Goal: Information Seeking & Learning: Learn about a topic

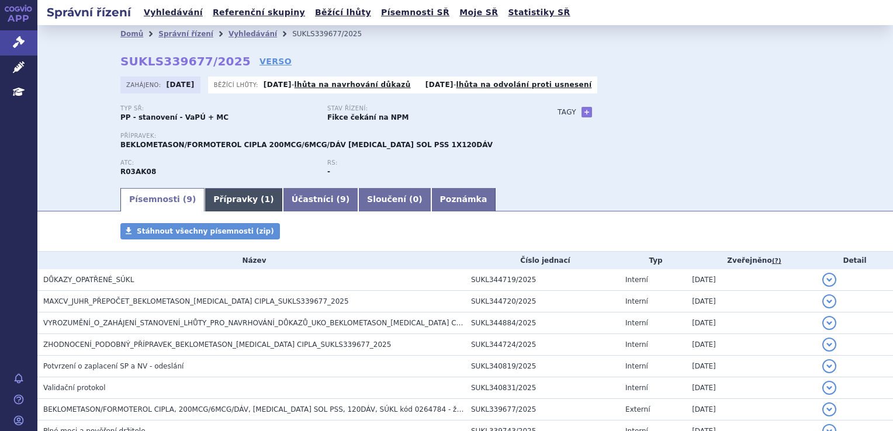
click at [229, 200] on link "Přípravky ( 1 )" at bounding box center [244, 199] width 78 height 23
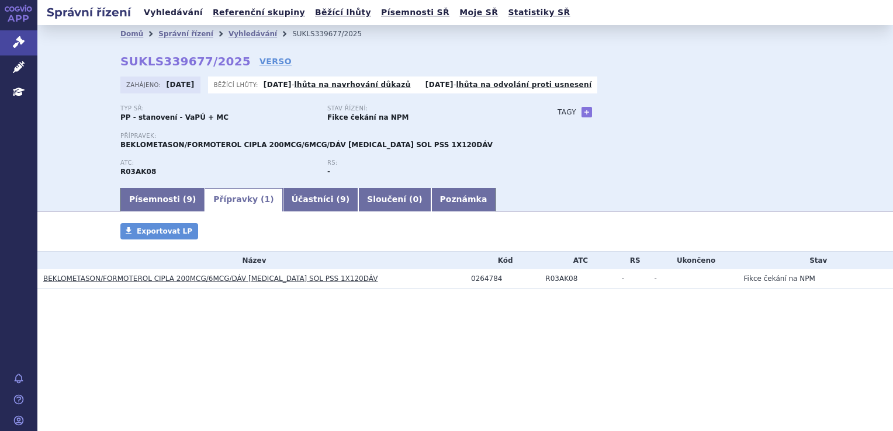
click at [173, 15] on link "Vyhledávání" at bounding box center [173, 13] width 66 height 16
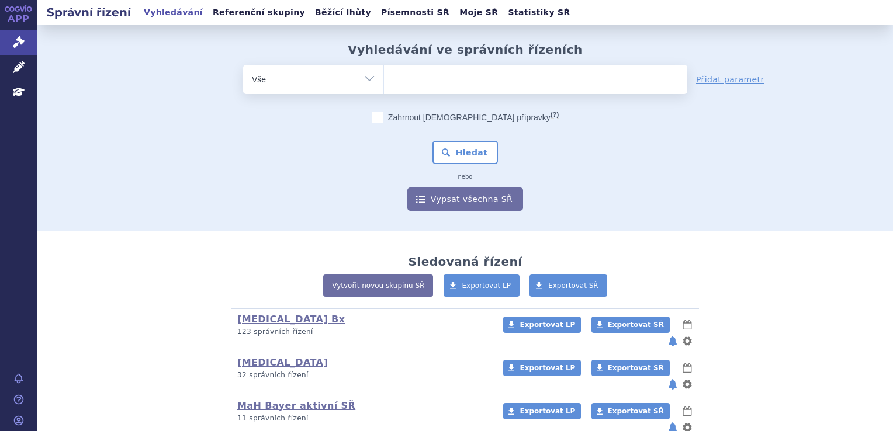
click at [401, 77] on ul at bounding box center [535, 77] width 303 height 25
click at [384, 77] on select at bounding box center [383, 78] width 1 height 29
type input "co"
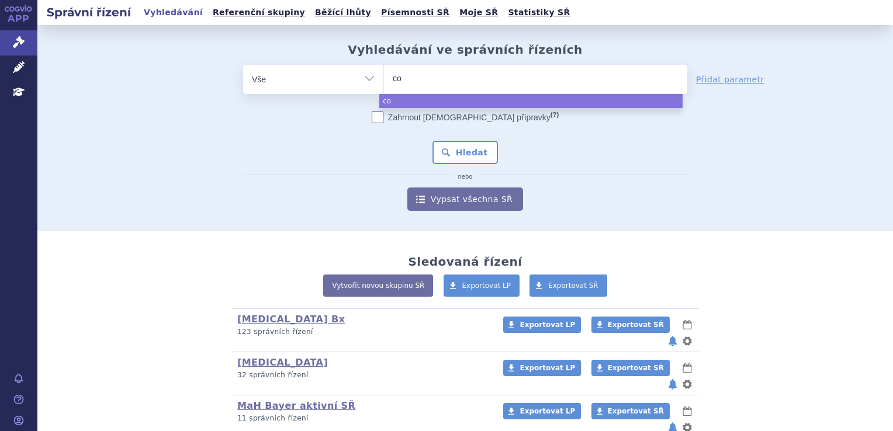
type input "com"
type input "comb"
type input "comba"
type input "combar"
type input "comba"
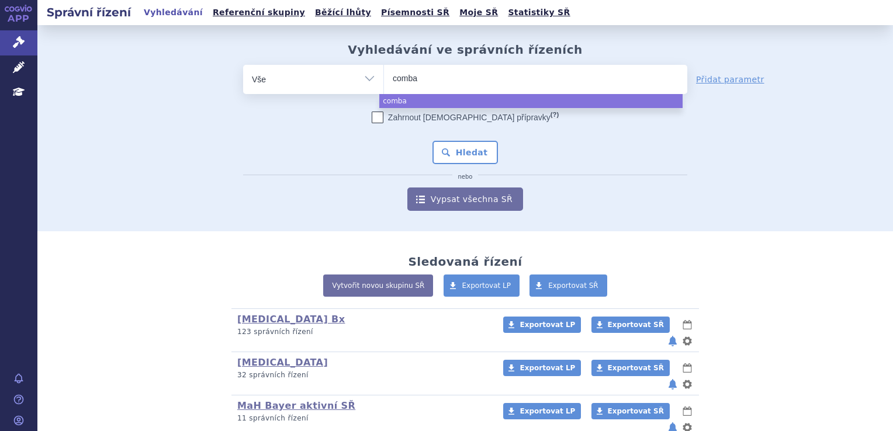
type input "combai"
type input "combair"
select select "combair"
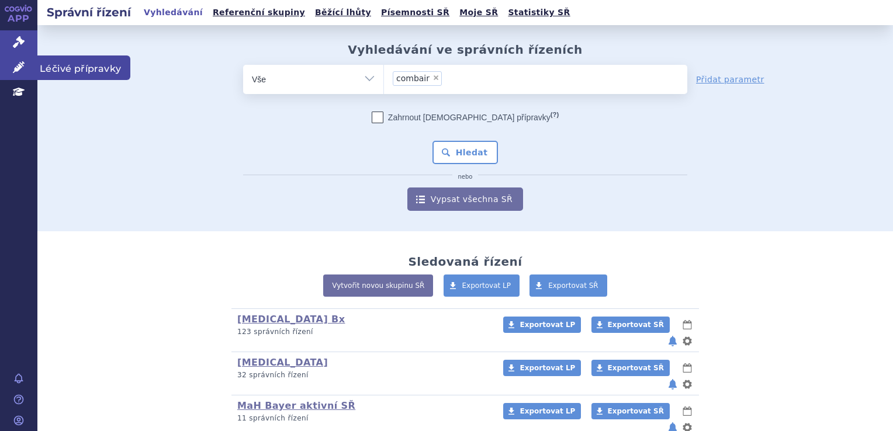
click at [19, 65] on icon at bounding box center [19, 67] width 12 height 12
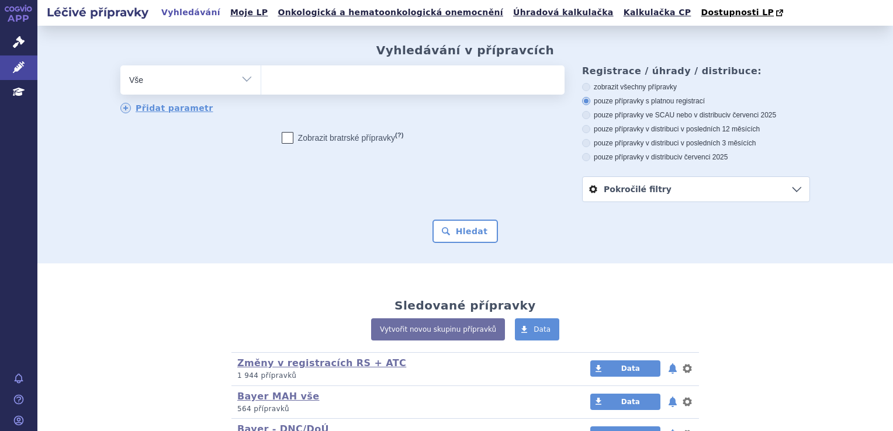
click at [341, 77] on ul at bounding box center [412, 77] width 303 height 25
click at [261, 77] on select at bounding box center [261, 79] width 1 height 29
click at [701, 8] on span "Dostupnosti LP" at bounding box center [737, 12] width 73 height 9
click at [174, 15] on link "Vyhledávání" at bounding box center [191, 13] width 66 height 16
click at [60, 90] on span "Education" at bounding box center [68, 92] width 63 height 25
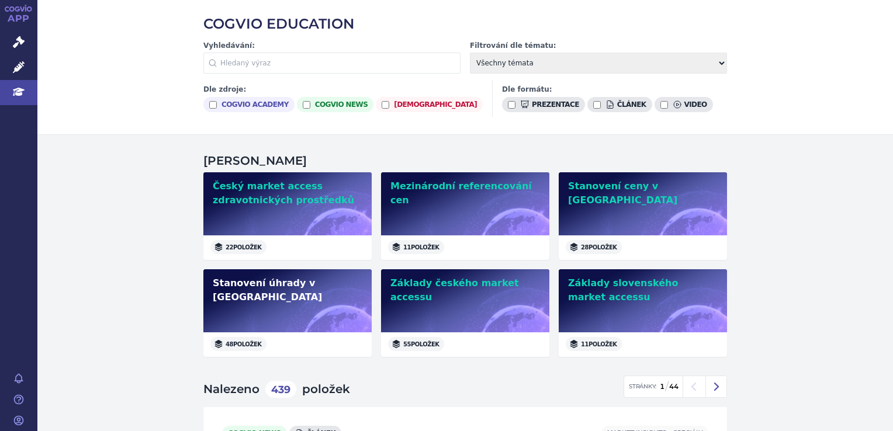
click at [271, 279] on h2 "Stanovení úhrady v [GEOGRAPHIC_DATA]" at bounding box center [288, 290] width 150 height 28
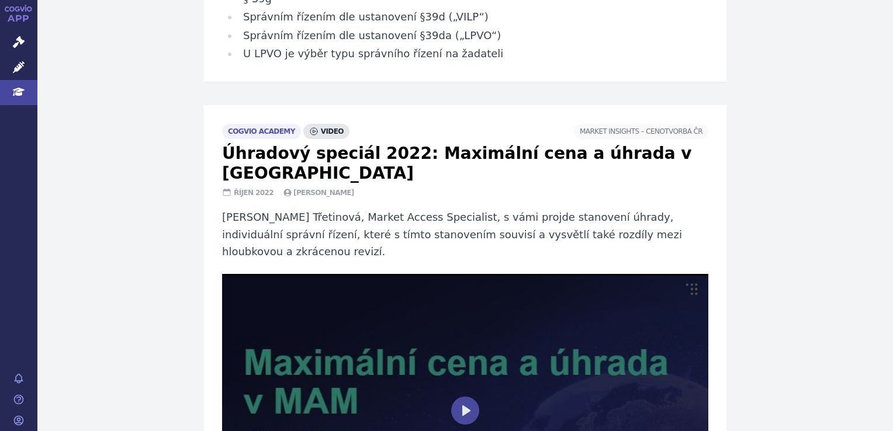
scroll to position [4266, 0]
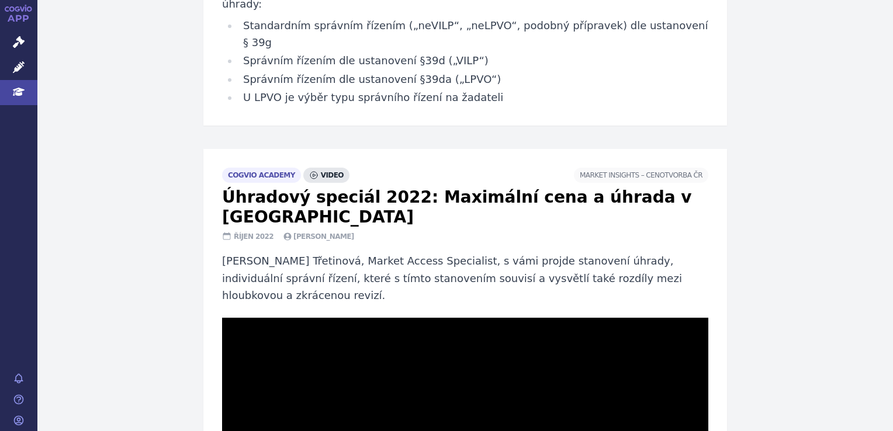
drag, startPoint x: 250, startPoint y: 314, endPoint x: 281, endPoint y: 323, distance: 31.6
drag, startPoint x: 281, startPoint y: 314, endPoint x: 292, endPoint y: 320, distance: 12.5
drag, startPoint x: 293, startPoint y: 314, endPoint x: 314, endPoint y: 313, distance: 21.0
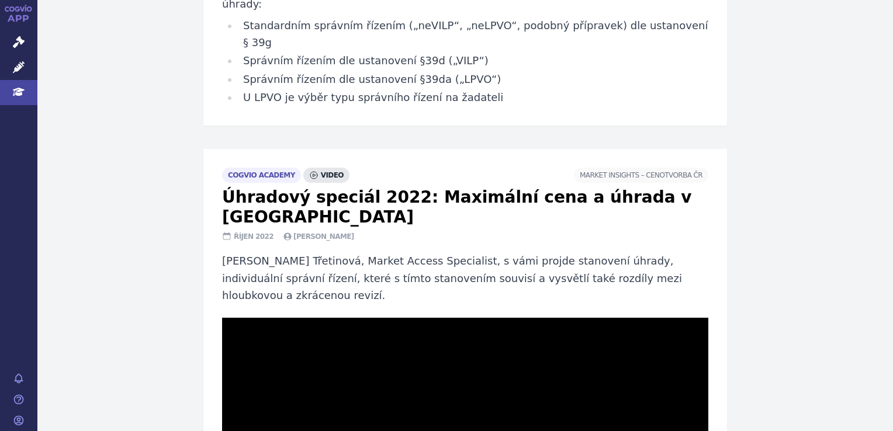
drag, startPoint x: 314, startPoint y: 313, endPoint x: 407, endPoint y: 323, distance: 92.9
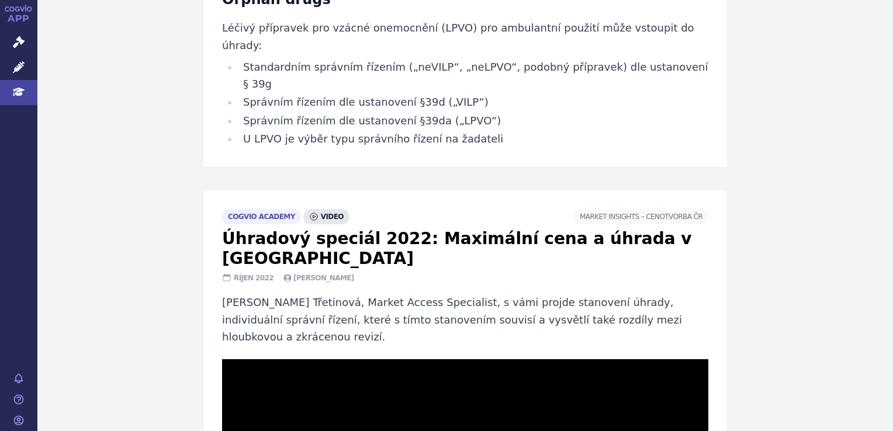
scroll to position [4208, 0]
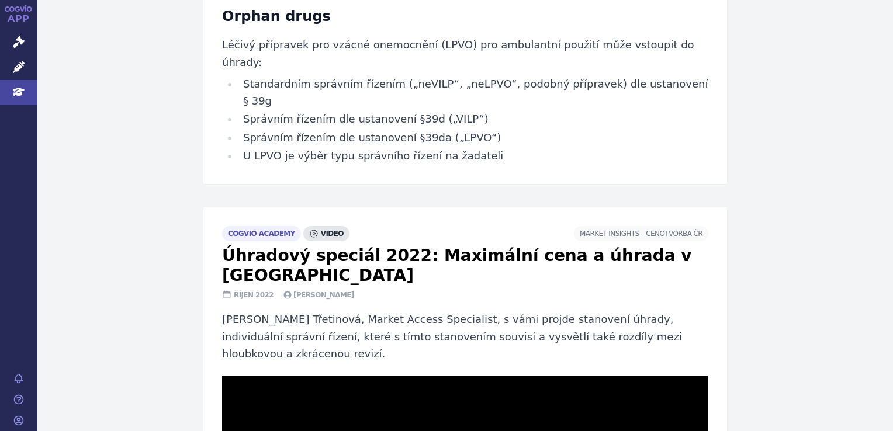
drag, startPoint x: 418, startPoint y: 372, endPoint x: 454, endPoint y: 372, distance: 35.1
drag, startPoint x: 455, startPoint y: 371, endPoint x: 488, endPoint y: 369, distance: 33.4
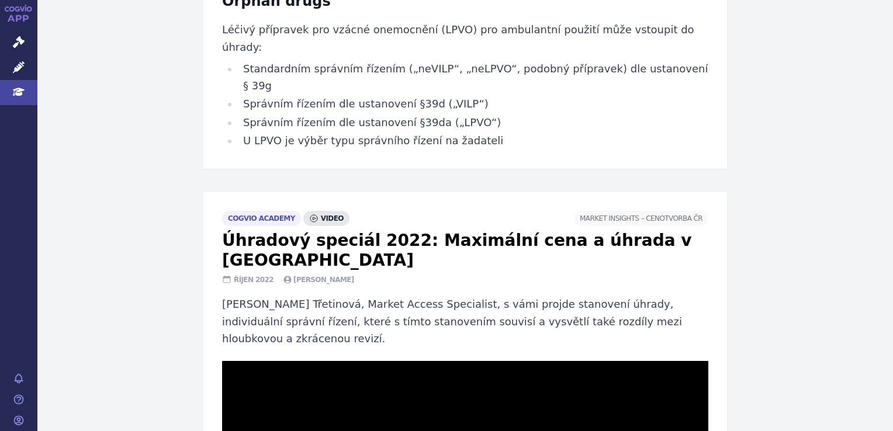
scroll to position [4266, 0]
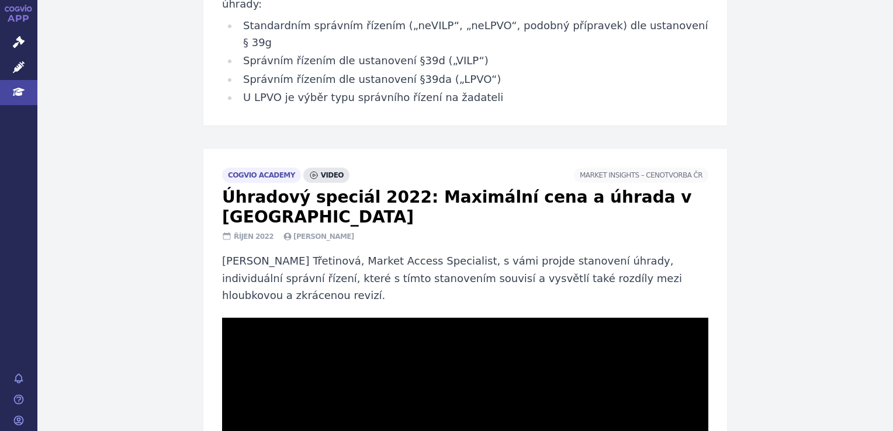
drag, startPoint x: 510, startPoint y: 315, endPoint x: 541, endPoint y: 310, distance: 31.4
drag, startPoint x: 541, startPoint y: 313, endPoint x: 475, endPoint y: 317, distance: 66.2
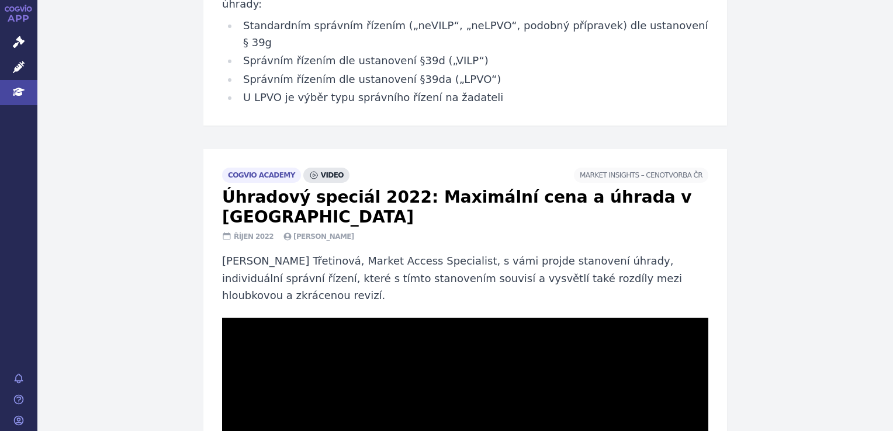
drag, startPoint x: 485, startPoint y: 319, endPoint x: 285, endPoint y: 289, distance: 202.0
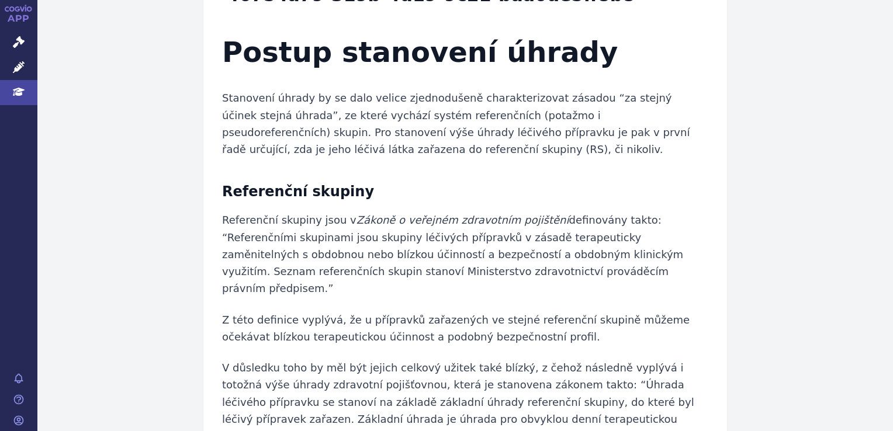
scroll to position [877, 0]
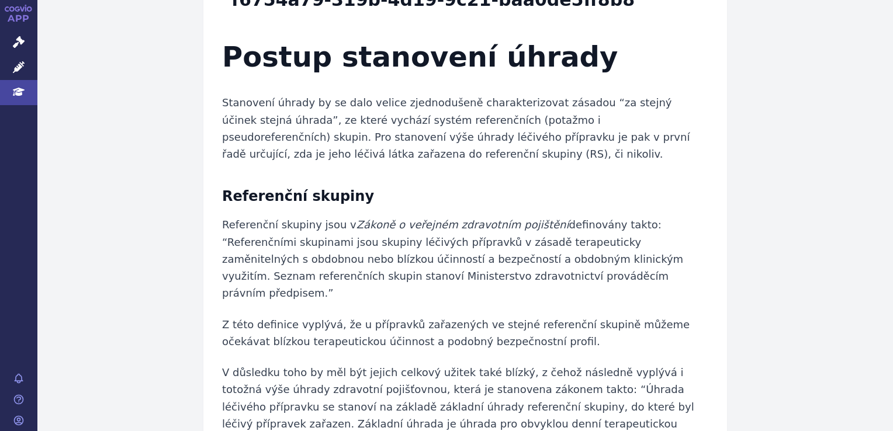
type input "99.99"
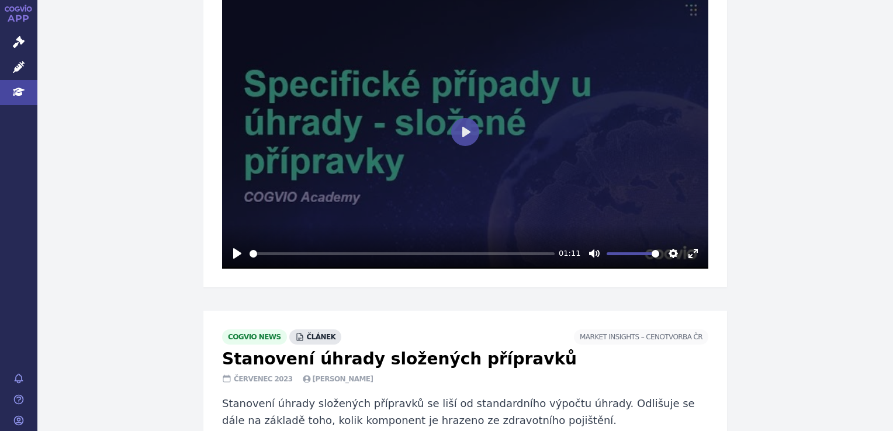
scroll to position [9643, 0]
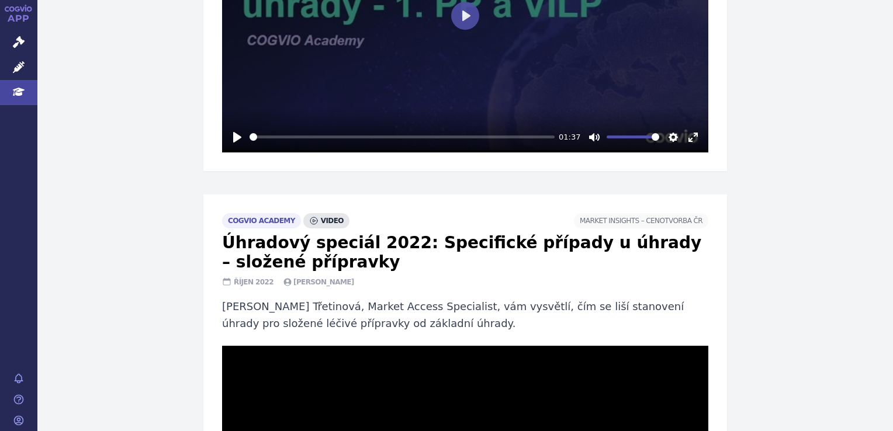
drag, startPoint x: 261, startPoint y: 286, endPoint x: 321, endPoint y: 288, distance: 60.2
drag, startPoint x: 335, startPoint y: 284, endPoint x: 352, endPoint y: 282, distance: 17.1
drag, startPoint x: 355, startPoint y: 288, endPoint x: 383, endPoint y: 282, distance: 28.1
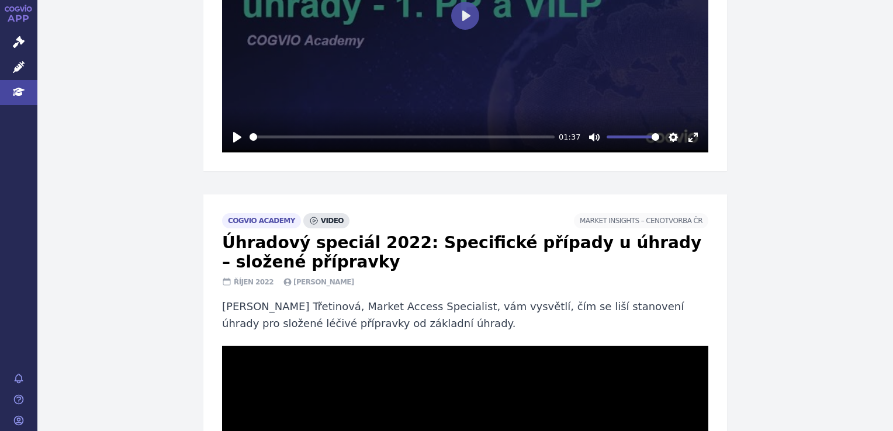
drag, startPoint x: 383, startPoint y: 282, endPoint x: 420, endPoint y: 281, distance: 37.4
drag, startPoint x: 420, startPoint y: 288, endPoint x: 442, endPoint y: 289, distance: 22.8
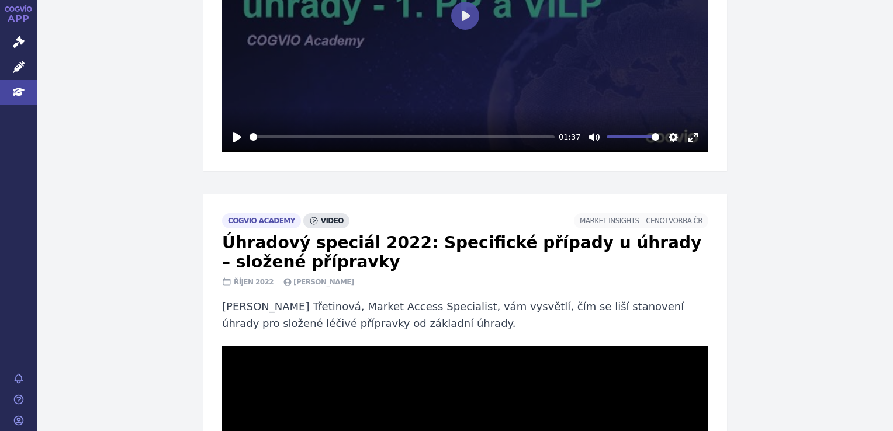
drag, startPoint x: 446, startPoint y: 289, endPoint x: 511, endPoint y: 292, distance: 64.9
drag, startPoint x: 512, startPoint y: 292, endPoint x: 539, endPoint y: 293, distance: 27.5
type input "99.98"
